Goal: Information Seeking & Learning: Learn about a topic

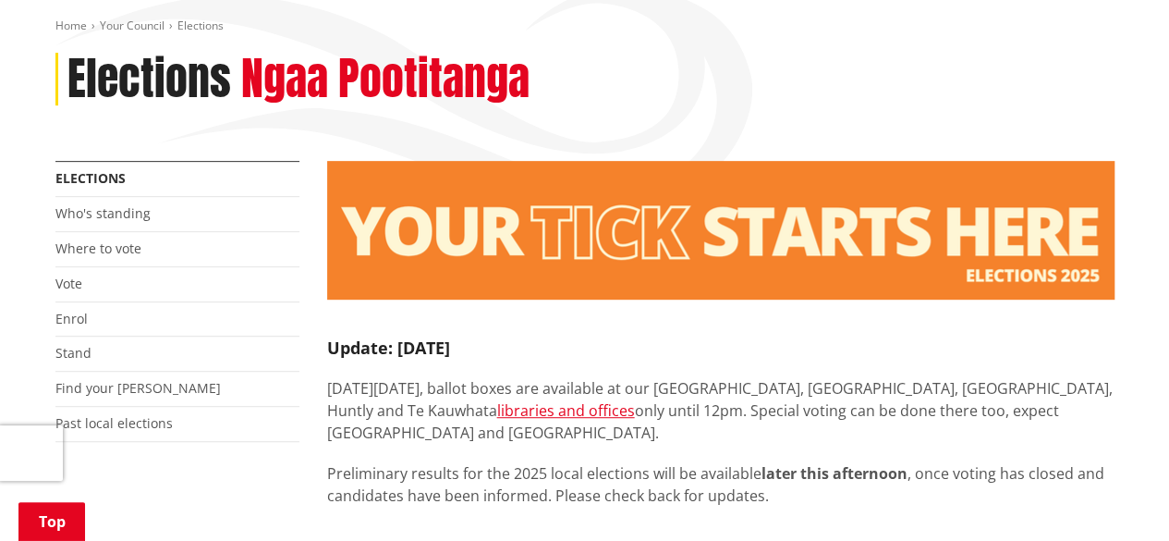
scroll to position [321, 0]
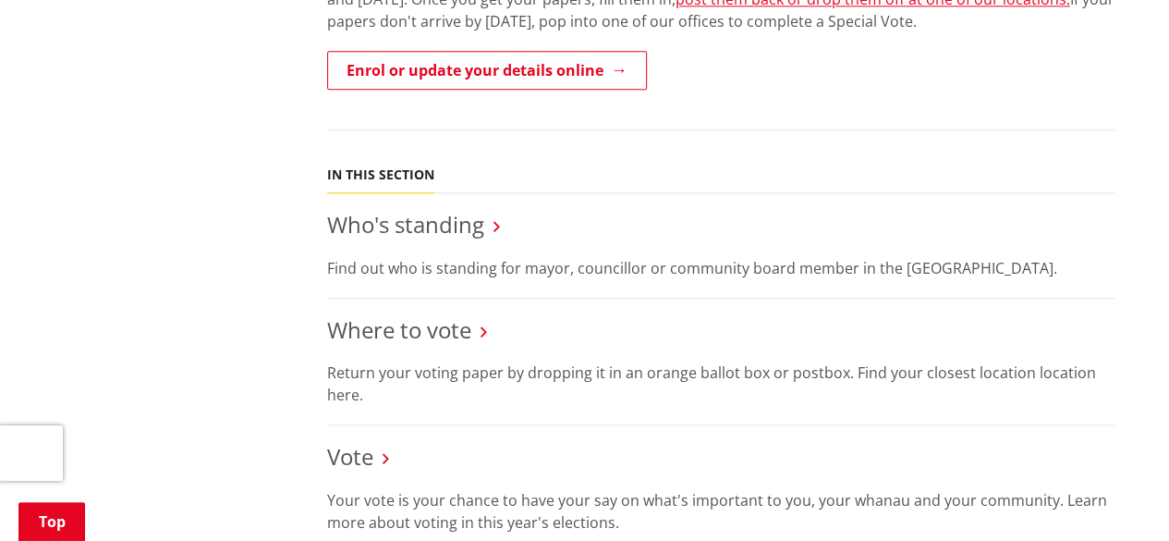
scroll to position [1113, 0]
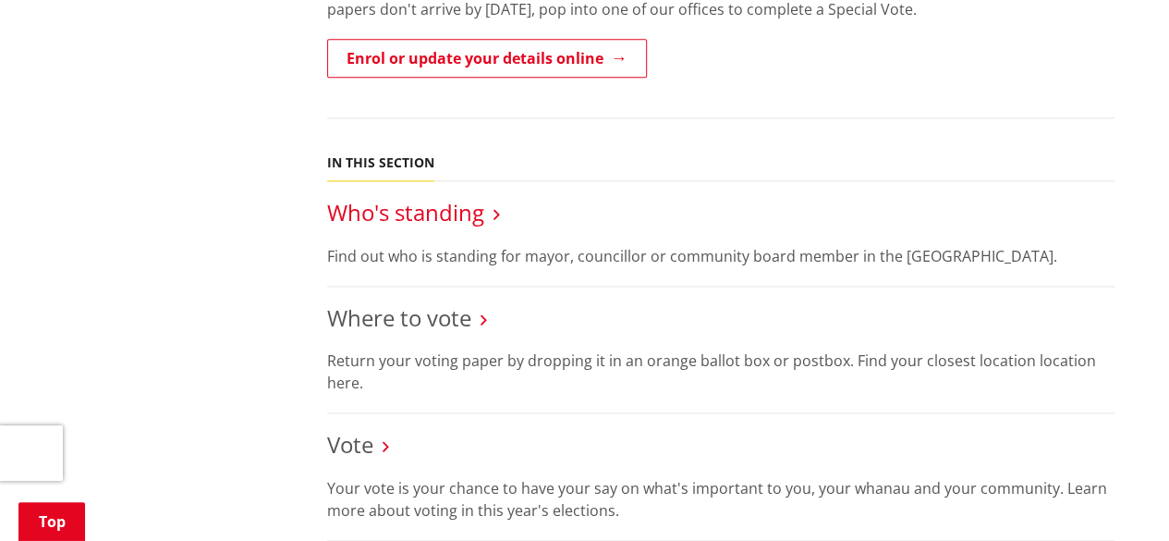
click at [445, 197] on link "Who's standing" at bounding box center [405, 212] width 157 height 30
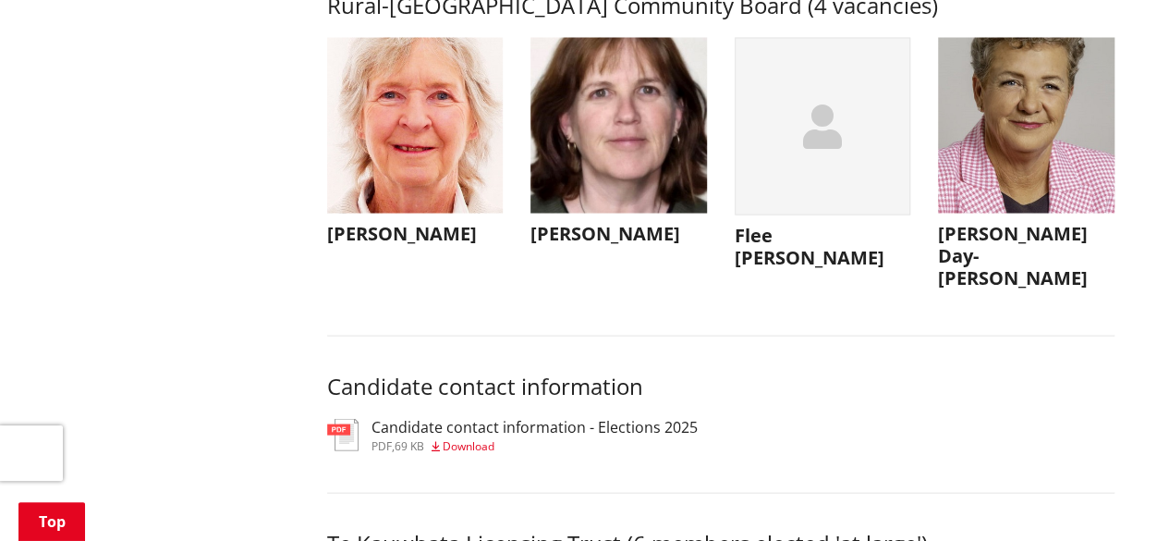
scroll to position [8785, 0]
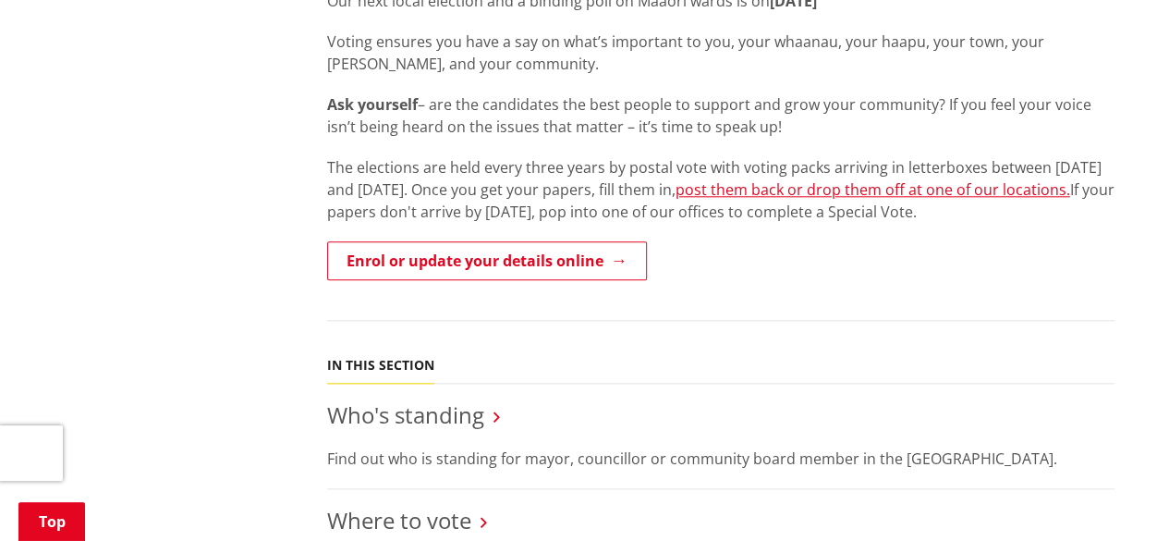
scroll to position [813, 0]
